Goal: Ask a question: Seek information or help from site administrators or community

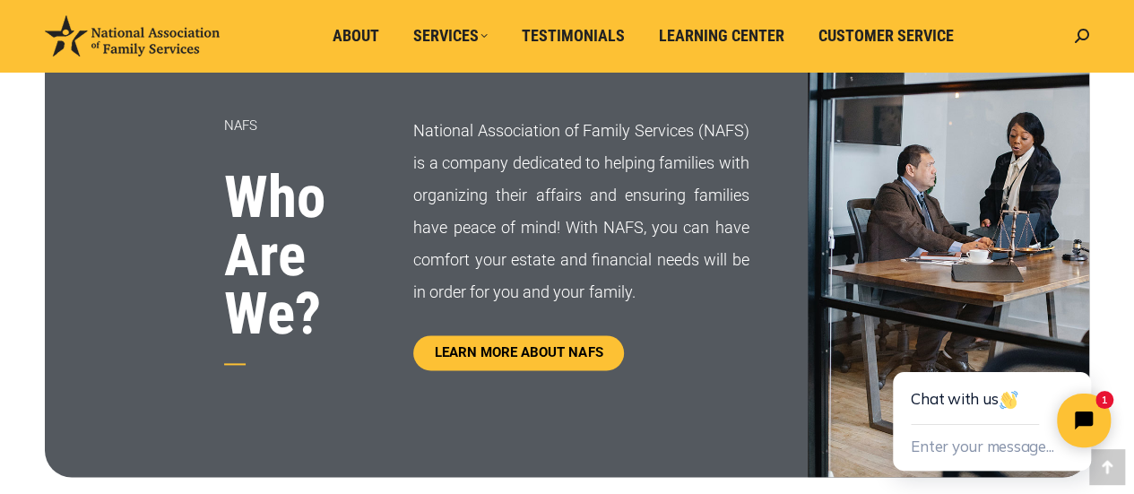
scroll to position [938, 0]
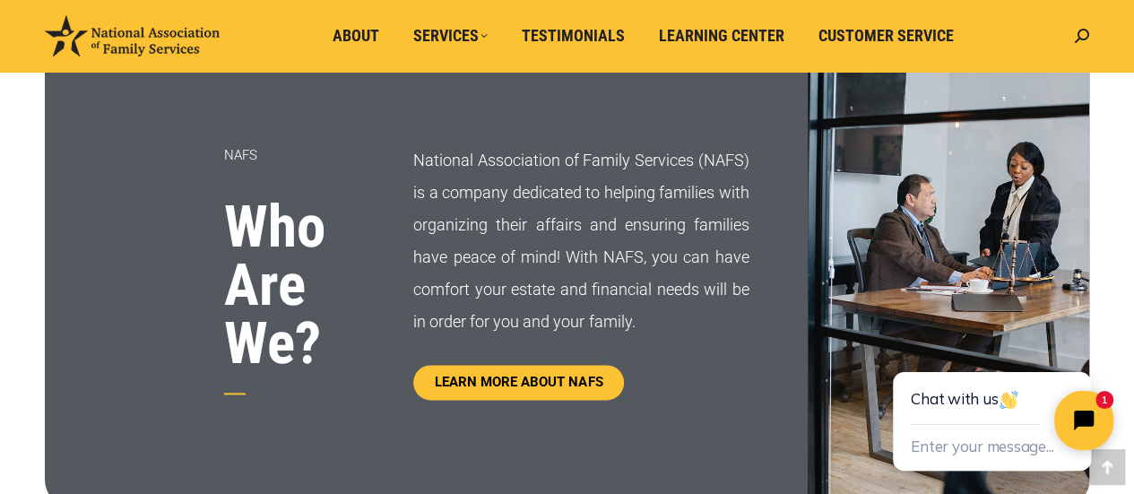
click at [1084, 420] on icon "Close chat widget" at bounding box center [1094, 421] width 28 height 28
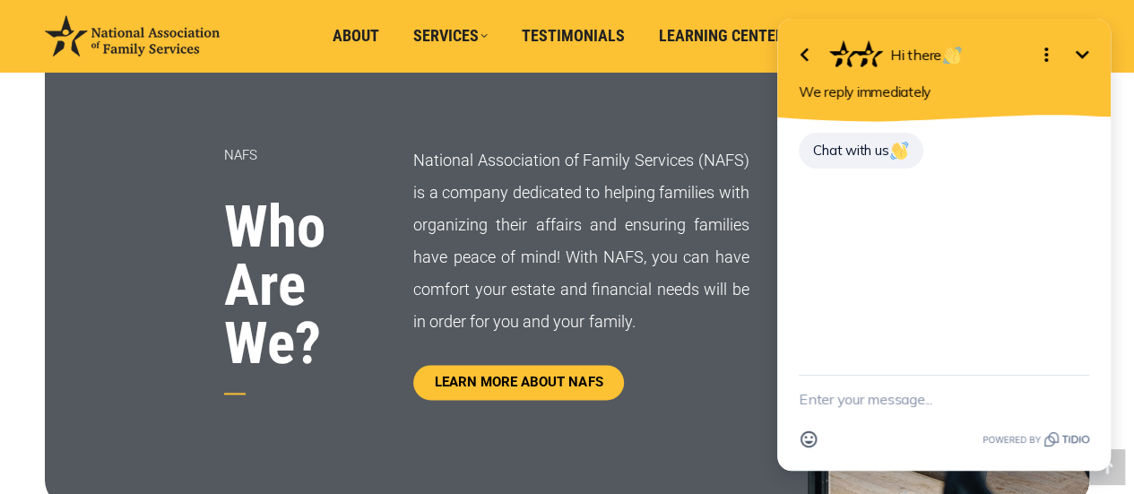
click at [904, 403] on textarea "New message" at bounding box center [944, 399] width 290 height 47
type textarea "I see a lot of bad reviews on Yelp and BBB"
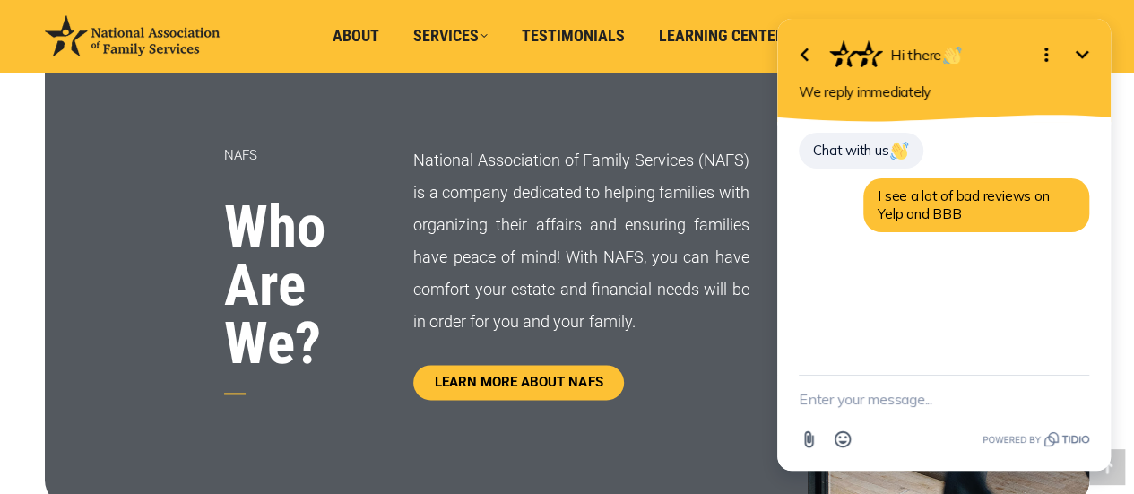
click at [1046, 51] on icon "Open options" at bounding box center [1047, 55] width 4 height 14
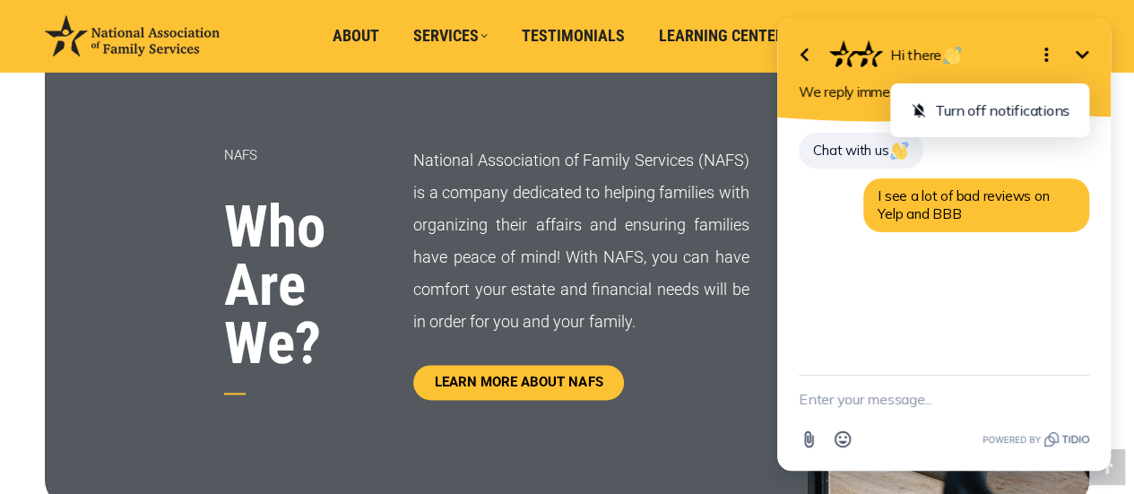
click at [1077, 44] on icon "Minimize" at bounding box center [1082, 55] width 22 height 22
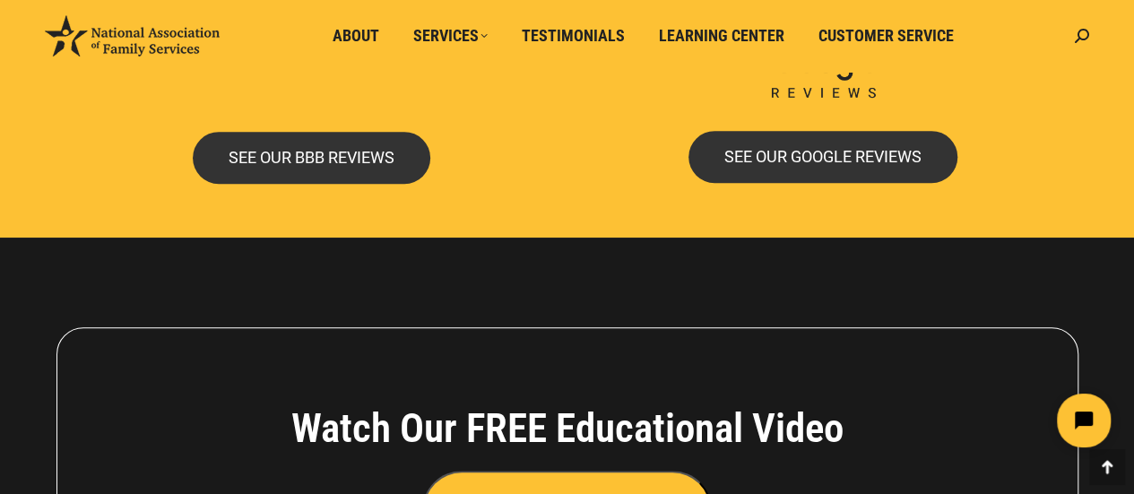
scroll to position [3836, 0]
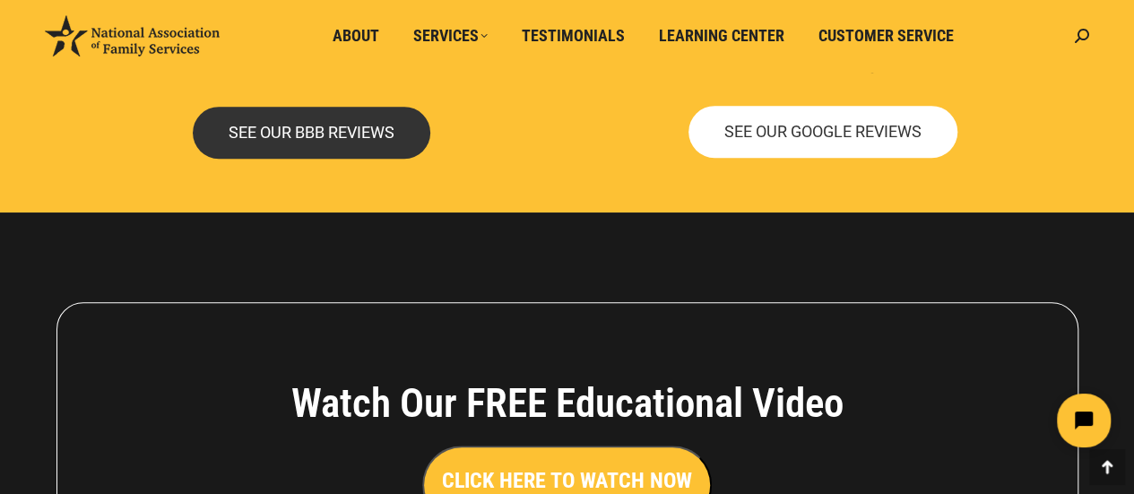
click at [854, 135] on span "SEE OUR GOOGLE REVIEWS" at bounding box center [822, 132] width 197 height 16
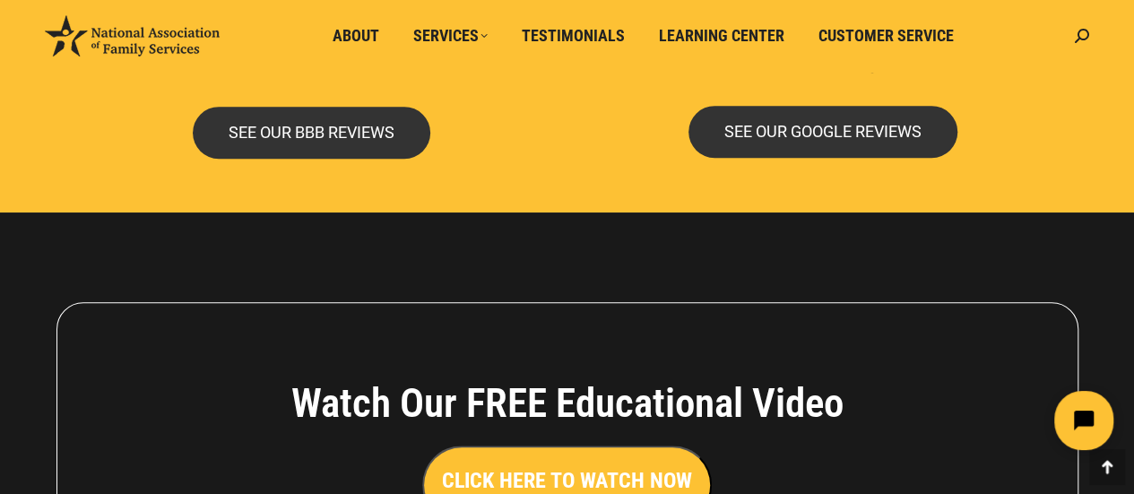
click at [1098, 423] on icon "Open chat widget" at bounding box center [1094, 421] width 28 height 28
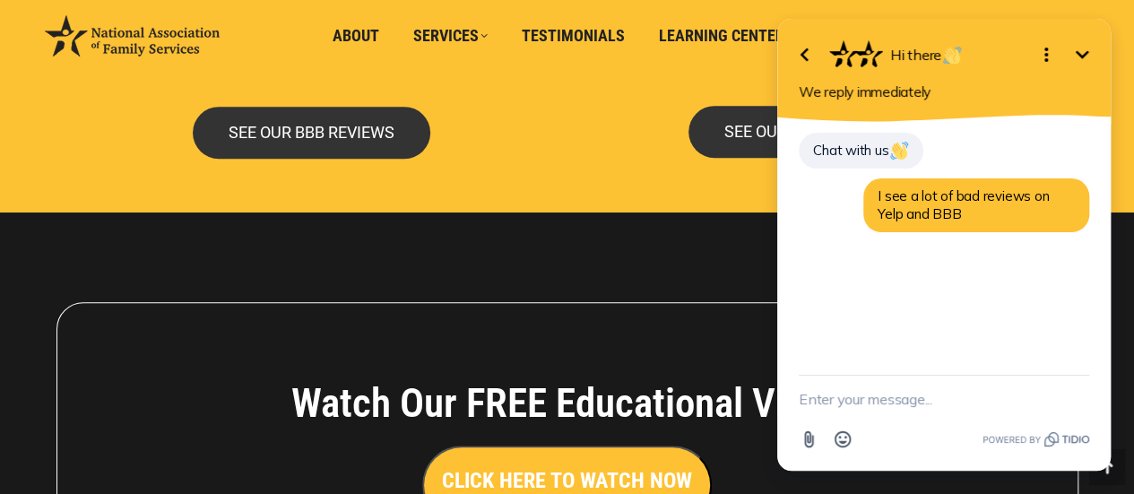
click at [282, 48] on ul "About Services LEGAL SERVICES FINANCIAL SERVICES PLAN BENEFIT GUIDES Testimonia…" at bounding box center [647, 36] width 837 height 72
click at [525, 166] on div "SEE OUR BBB REVIEWS" at bounding box center [311, 64] width 511 height 205
click at [560, 471] on h3 "CLICK HERE TO WATCH NOW" at bounding box center [567, 480] width 250 height 30
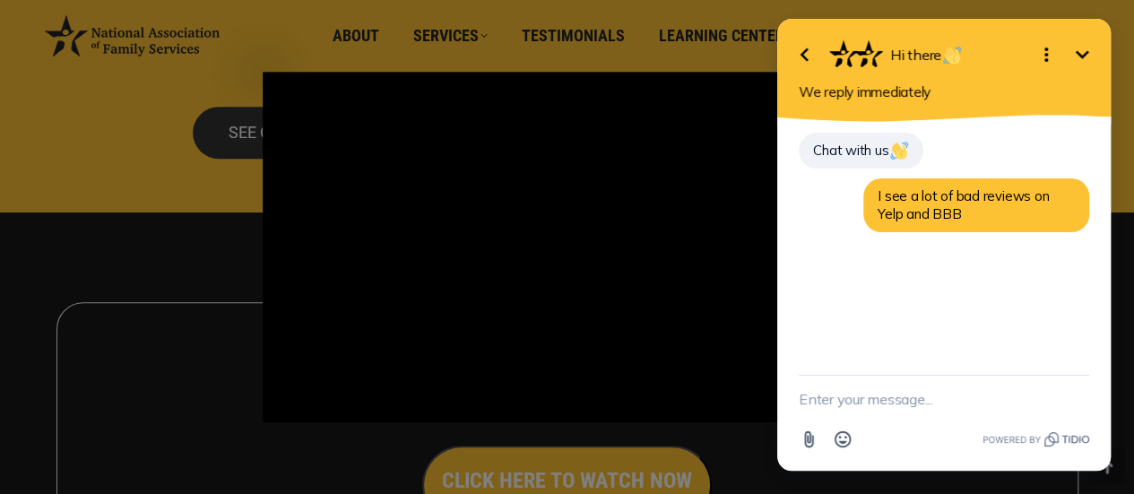
click at [1091, 65] on button "Minimize" at bounding box center [1082, 55] width 36 height 36
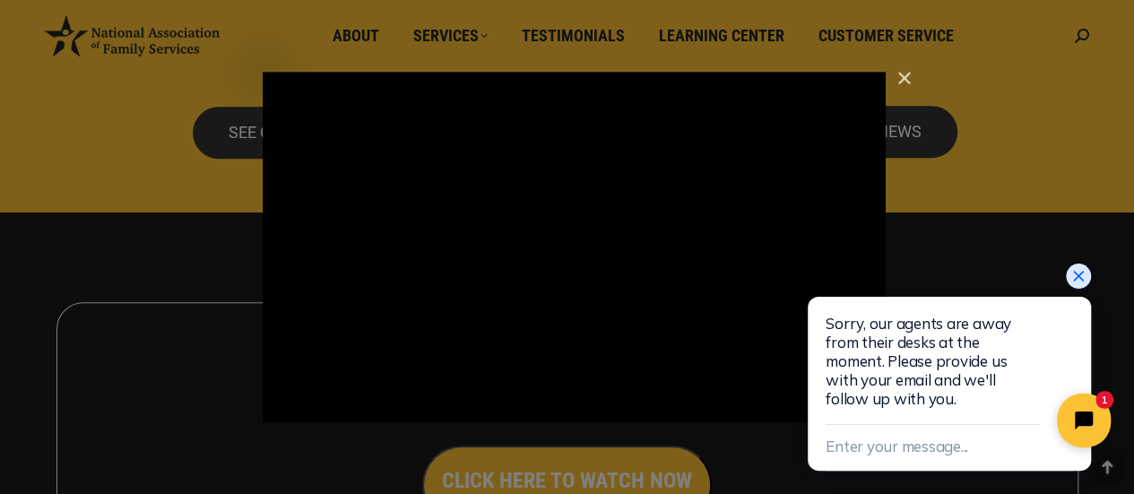
click at [1073, 274] on icon "Close chat widget" at bounding box center [1079, 276] width 18 height 18
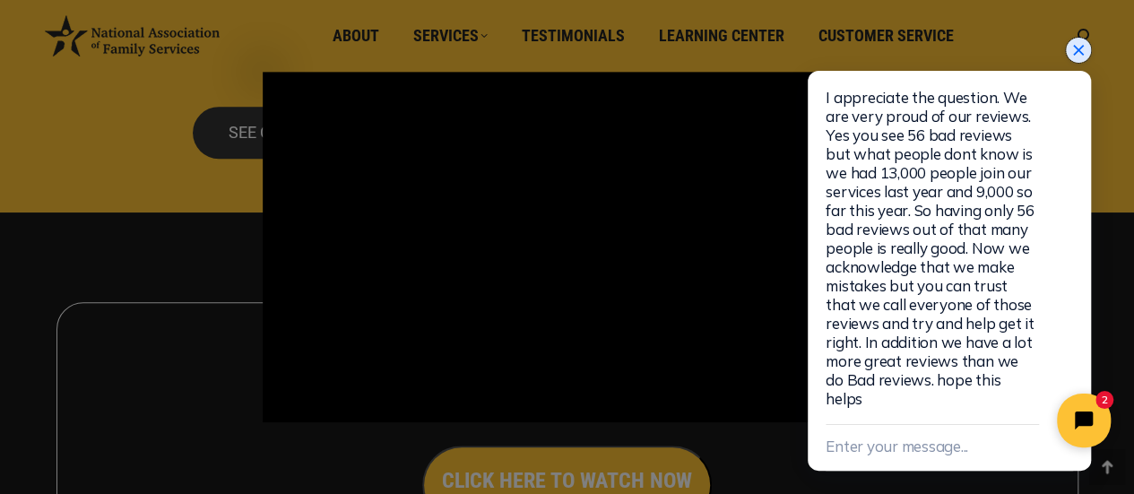
click at [1072, 59] on icon "Close chat widget" at bounding box center [1079, 50] width 18 height 18
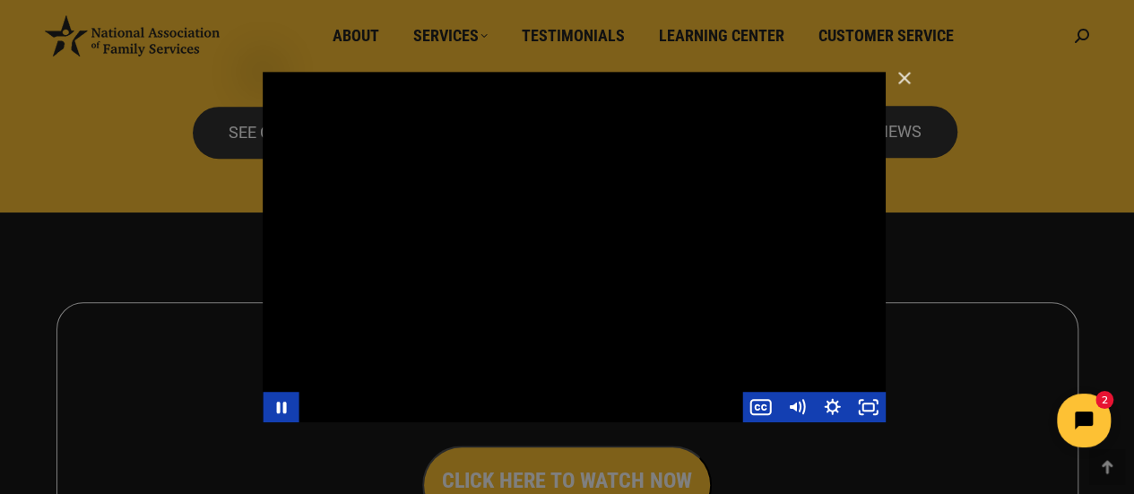
click at [626, 302] on div "Main Video - Full Webinar (Emma) Landon V1.4" at bounding box center [574, 247] width 623 height 351
click at [597, 208] on div "Main Video - Full Webinar (Emma) Landon V1.4" at bounding box center [574, 247] width 623 height 351
click at [583, 348] on div "Main Video - Full Webinar (Emma) Landon V1.4" at bounding box center [574, 247] width 623 height 351
click at [866, 403] on html "2" at bounding box center [972, 420] width 308 height 84
click at [572, 273] on div "Main Video - Full Webinar (Emma) Landon V1.4" at bounding box center [574, 247] width 623 height 351
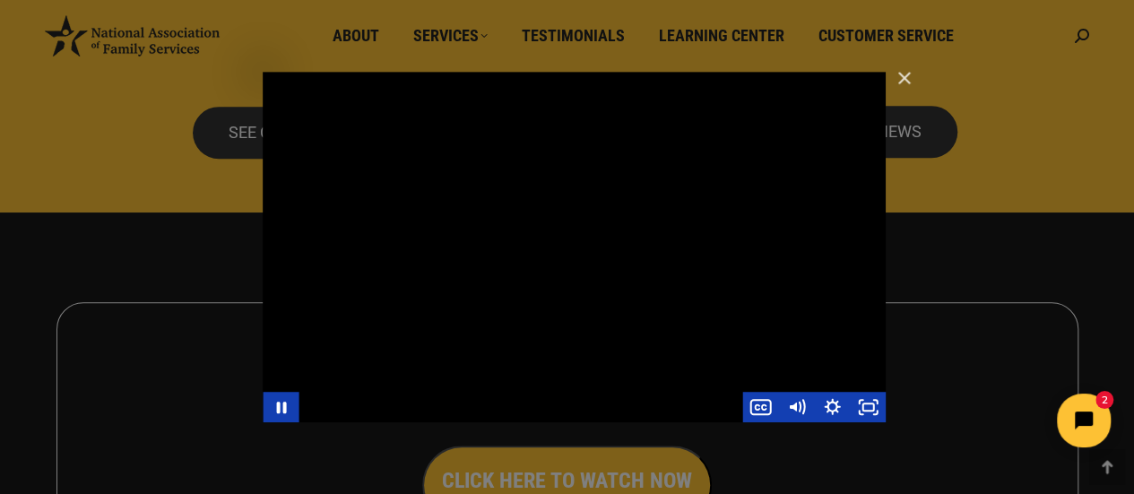
click at [572, 273] on div "Main Video - Full Webinar (Emma) Landon V1.4" at bounding box center [574, 247] width 623 height 351
click at [980, 424] on html "2" at bounding box center [972, 420] width 308 height 84
click at [594, 261] on div "Main Video - Full Webinar (Emma) Landon V1.4" at bounding box center [574, 247] width 623 height 351
